Goal: Task Accomplishment & Management: Manage account settings

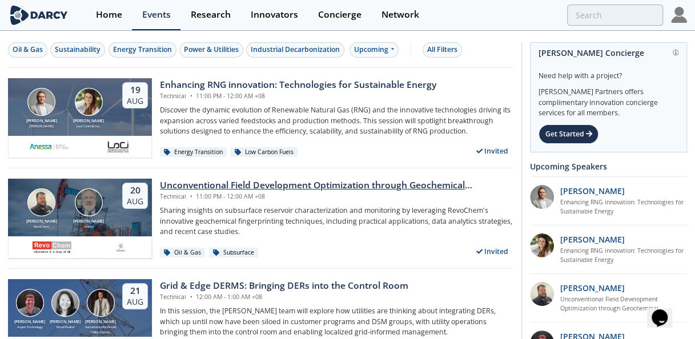
click at [351, 182] on div "Unconventional Field Development Optimization through Geochemical Fingerprintin…" at bounding box center [337, 186] width 354 height 14
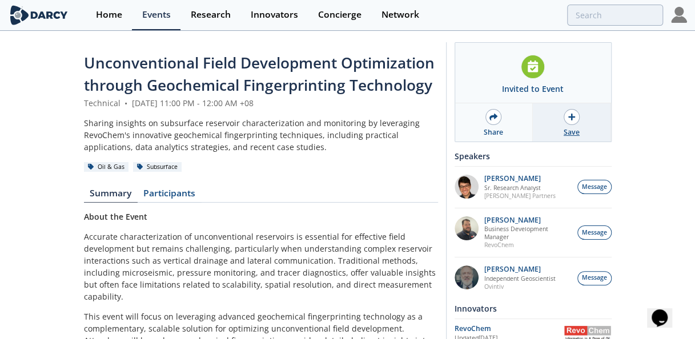
click at [574, 133] on div "Save" at bounding box center [572, 132] width 16 height 10
click at [157, 16] on div "Events" at bounding box center [156, 14] width 29 height 9
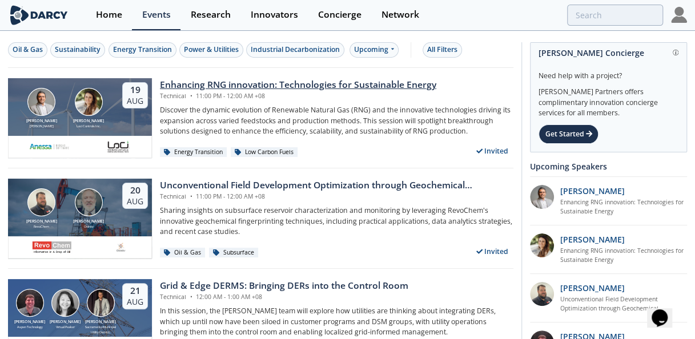
click at [238, 83] on div "Enhancing RNG innovation: Technologies for Sustainable Energy" at bounding box center [298, 85] width 276 height 14
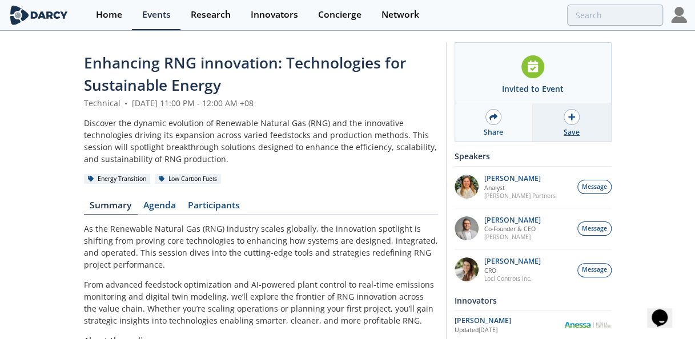
click at [574, 125] on div "Save" at bounding box center [572, 122] width 78 height 38
click at [166, 21] on link "Events" at bounding box center [156, 15] width 49 height 30
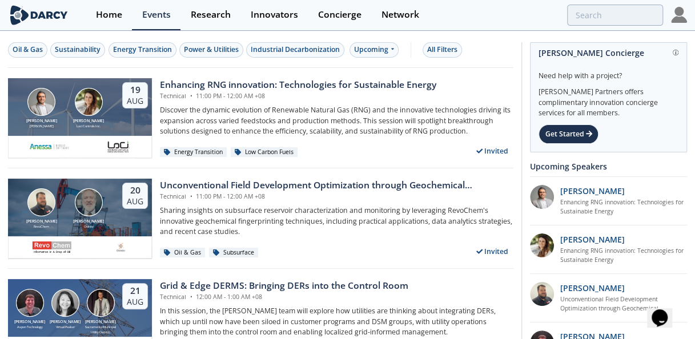
scroll to position [296, 0]
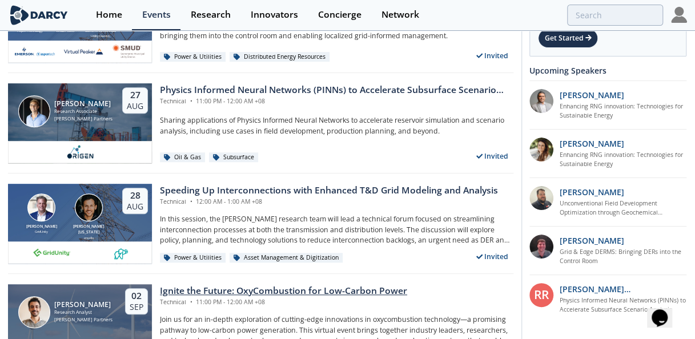
click at [231, 290] on div "Ignite the Future: OxyCombustion for Low-Carbon Power" at bounding box center [283, 291] width 247 height 14
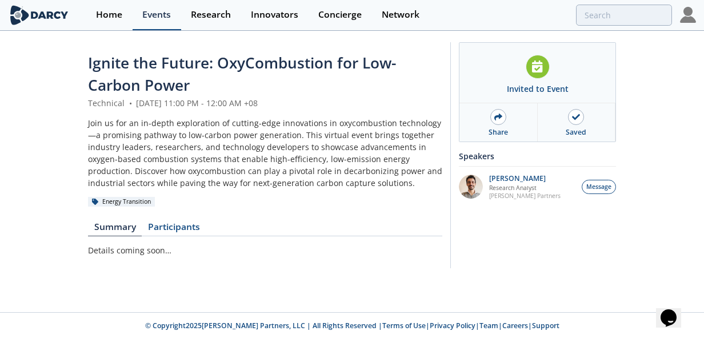
click at [149, 22] on link "Events" at bounding box center [157, 15] width 49 height 30
